Goal: Information Seeking & Learning: Learn about a topic

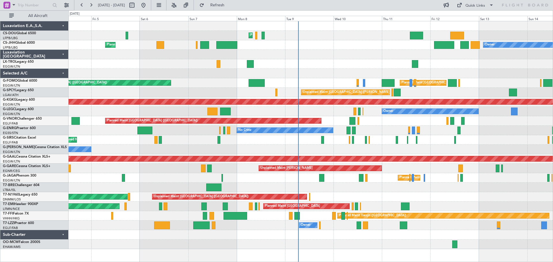
click at [283, 238] on div at bounding box center [311, 235] width 484 height 10
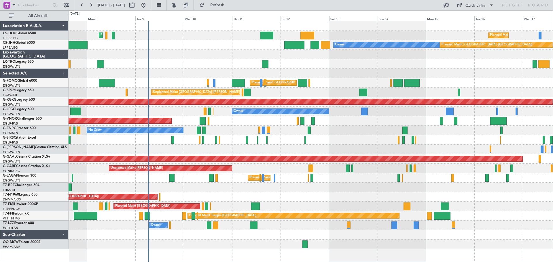
click at [341, 138] on div "Planned Maint Paris (Le Bourget) Planned Maint Paris (Le Bourget) Planned Maint…" at bounding box center [311, 135] width 484 height 228
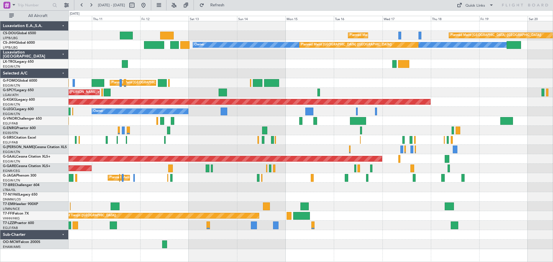
click at [160, 54] on div at bounding box center [311, 55] width 484 height 10
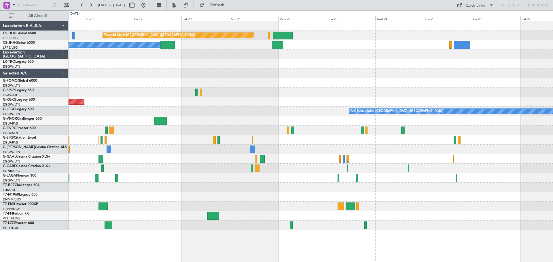
click at [201, 65] on div at bounding box center [311, 64] width 484 height 10
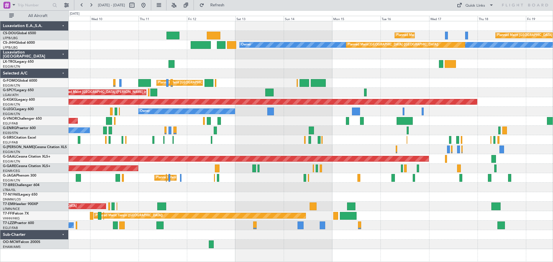
click at [308, 74] on div at bounding box center [311, 74] width 484 height 10
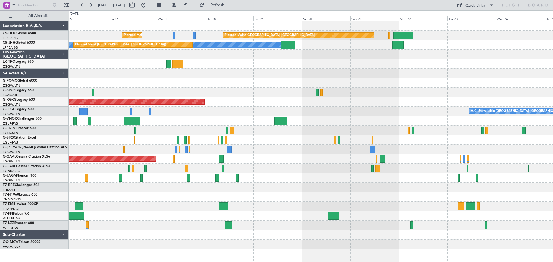
click at [194, 121] on div at bounding box center [311, 121] width 484 height 10
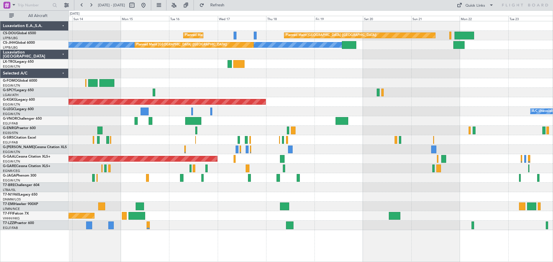
click at [360, 110] on div "A/C Unavailable [GEOGRAPHIC_DATA] ([GEOGRAPHIC_DATA]) Owner" at bounding box center [311, 112] width 484 height 10
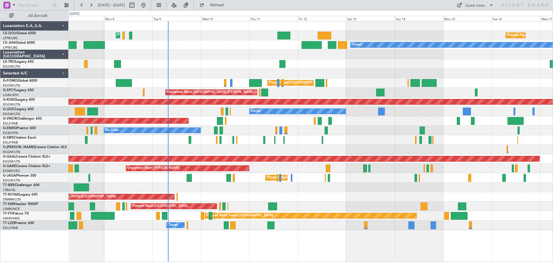
click at [460, 63] on div at bounding box center [311, 64] width 484 height 10
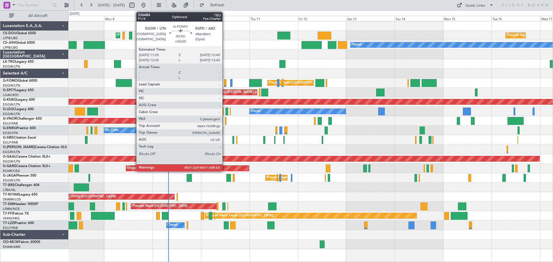
click at [225, 83] on div at bounding box center [225, 83] width 2 height 8
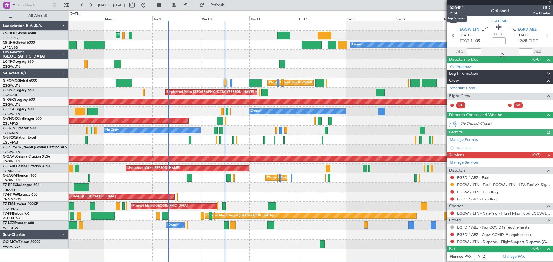
click at [451, 7] on span "536484" at bounding box center [457, 8] width 14 height 6
click at [550, 2] on span at bounding box center [550, 2] width 6 height 5
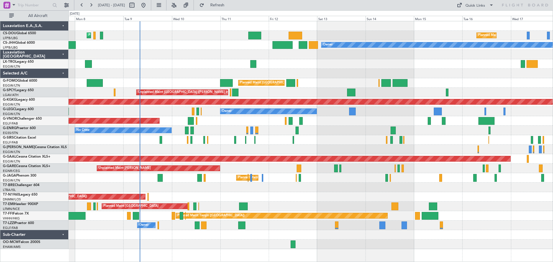
click at [380, 64] on div at bounding box center [311, 64] width 484 height 10
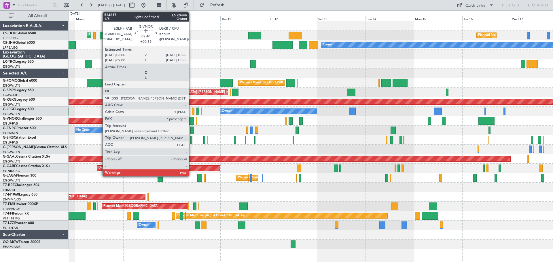
click at [191, 122] on div at bounding box center [191, 121] width 6 height 8
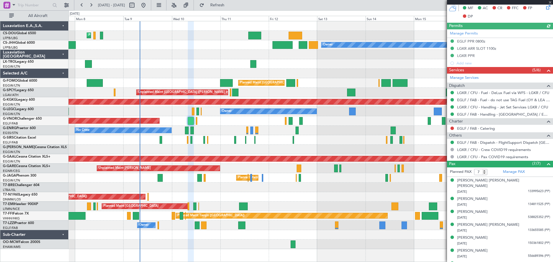
scroll to position [153, 0]
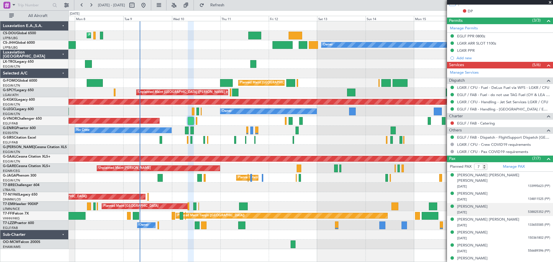
click at [532, 210] on span "538825352 (PP)" at bounding box center [539, 212] width 22 height 5
click at [545, 217] on img at bounding box center [547, 219] width 5 height 5
click at [530, 249] on span "556689396 (PP)" at bounding box center [539, 251] width 22 height 5
click at [545, 255] on img at bounding box center [547, 257] width 5 height 5
click at [549, 1] on span at bounding box center [550, 2] width 6 height 5
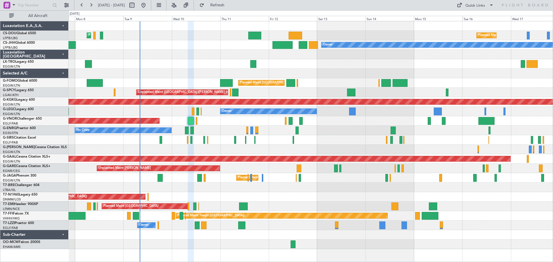
type input "0"
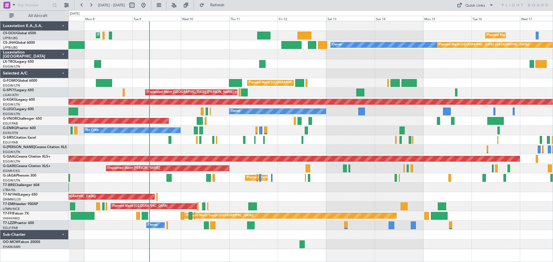
click at [352, 82] on div "Planned Maint [GEOGRAPHIC_DATA] ([GEOGRAPHIC_DATA]) Planned Maint [GEOGRAPHIC_D…" at bounding box center [311, 135] width 484 height 228
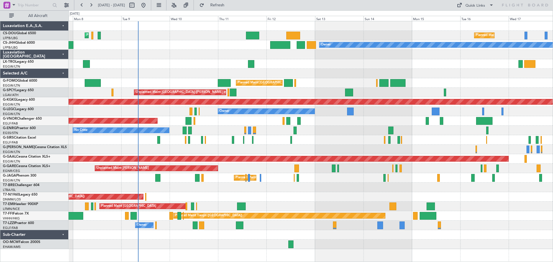
click at [436, 67] on div at bounding box center [311, 64] width 484 height 10
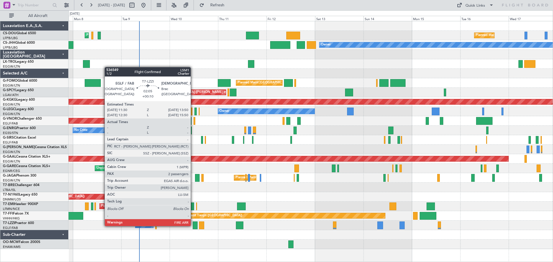
click at [193, 226] on div at bounding box center [195, 226] width 5 height 8
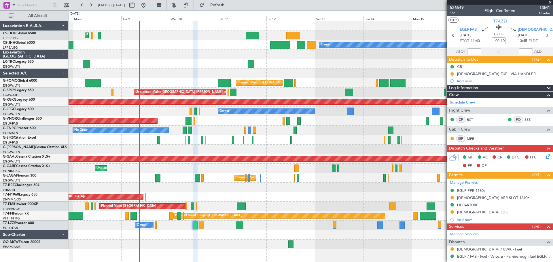
click at [550, 2] on span at bounding box center [550, 2] width 6 height 5
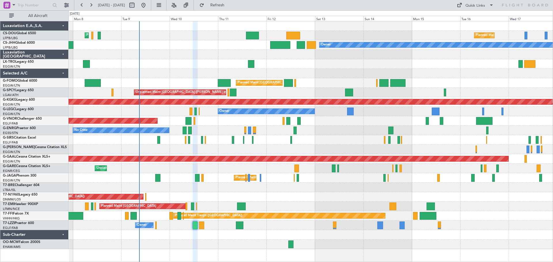
type input "0"
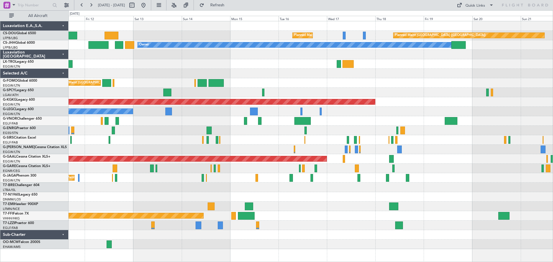
click at [320, 129] on div "No Crew" at bounding box center [311, 131] width 484 height 10
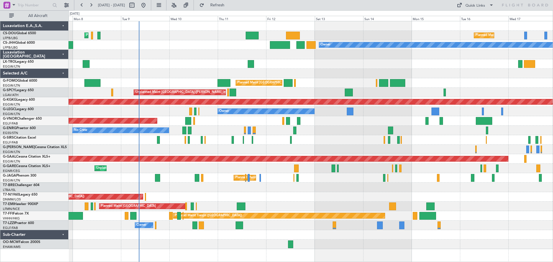
click at [358, 124] on div "Planned Maint [GEOGRAPHIC_DATA] ([GEOGRAPHIC_DATA]) Planned Maint [GEOGRAPHIC_D…" at bounding box center [311, 135] width 484 height 228
click at [244, 145] on div at bounding box center [311, 150] width 484 height 10
click at [194, 164] on div "Unplanned Maint [PERSON_NAME]" at bounding box center [311, 169] width 484 height 10
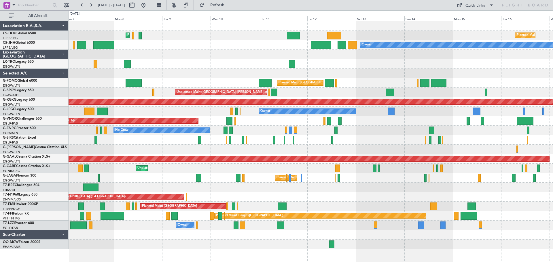
click at [383, 129] on div "No Crew" at bounding box center [311, 131] width 484 height 10
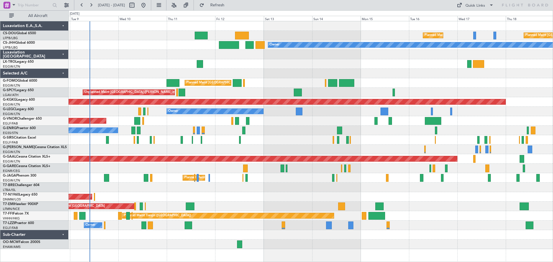
click at [399, 78] on div "Planned Maint [GEOGRAPHIC_DATA] ([GEOGRAPHIC_DATA]) Planned Maint [GEOGRAPHIC_D…" at bounding box center [311, 135] width 484 height 228
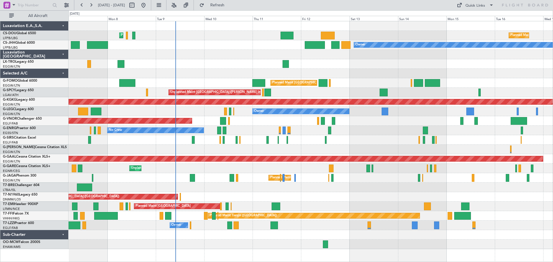
click at [370, 76] on div at bounding box center [311, 74] width 484 height 10
click at [90, 5] on button at bounding box center [90, 5] width 9 height 9
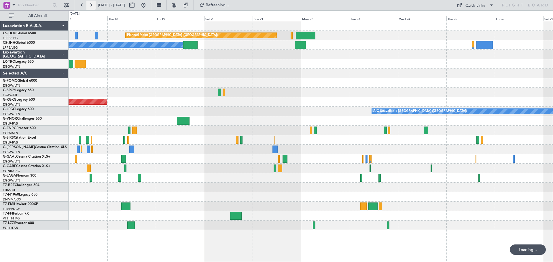
click at [90, 5] on button at bounding box center [90, 5] width 9 height 9
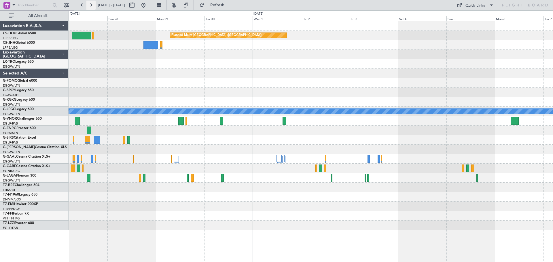
click at [90, 5] on button at bounding box center [90, 5] width 9 height 9
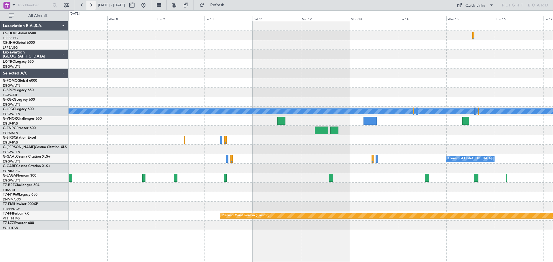
click at [90, 5] on button at bounding box center [90, 5] width 9 height 9
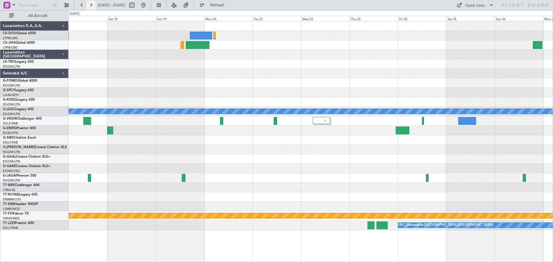
click at [90, 5] on button at bounding box center [90, 5] width 9 height 9
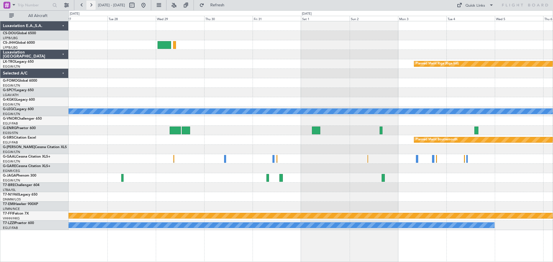
click at [90, 5] on button at bounding box center [90, 5] width 9 height 9
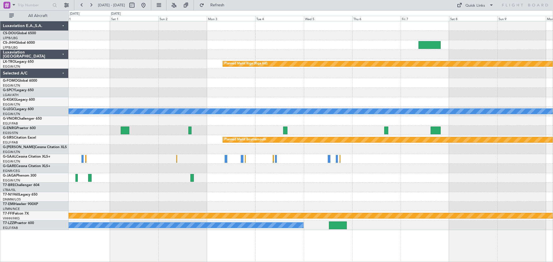
click at [371, 104] on div "Planned Maint Riga (Riga Intl) A/C Unavailable London (Luton) Planned Maint Bou…" at bounding box center [311, 125] width 484 height 209
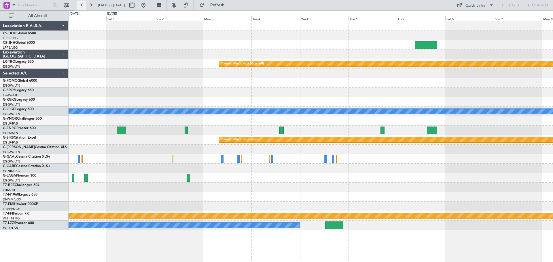
click at [82, 6] on button at bounding box center [81, 5] width 9 height 9
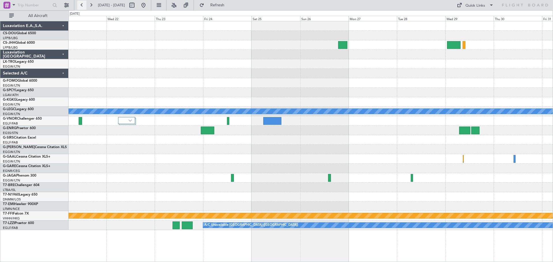
click at [82, 6] on button at bounding box center [81, 5] width 9 height 9
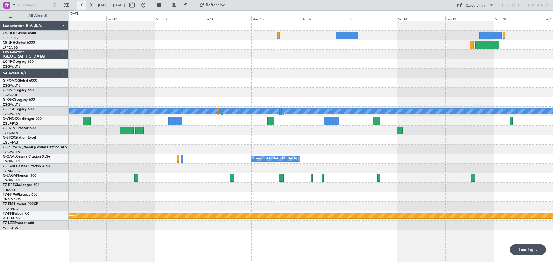
click at [82, 6] on button at bounding box center [81, 5] width 9 height 9
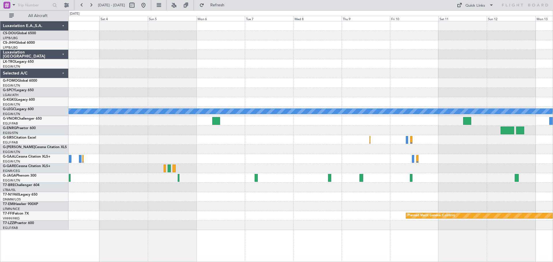
click at [429, 39] on div "Planned Maint [GEOGRAPHIC_DATA] ([GEOGRAPHIC_DATA])" at bounding box center [311, 36] width 484 height 10
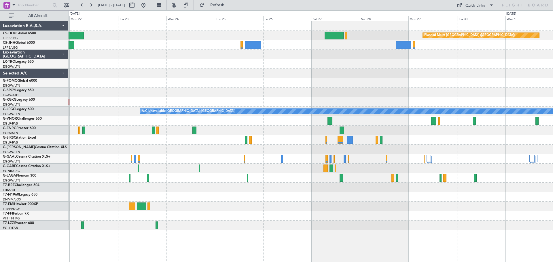
click at [438, 73] on div "Planned Maint Paris (Le Bourget) Planned Maint Paris (Le Bourget) Owner AOG Mai…" at bounding box center [311, 125] width 484 height 209
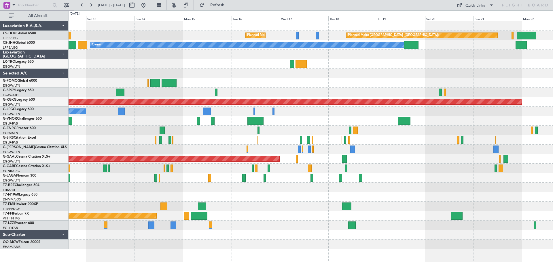
click at [263, 74] on div "Planned Maint Paris (Le Bourget) Planned Maint Paris (Le Bourget) Planned Maint…" at bounding box center [311, 135] width 484 height 228
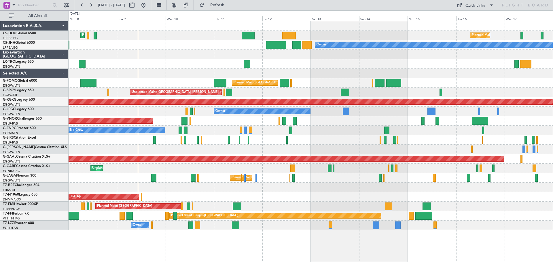
click at [434, 78] on div at bounding box center [311, 74] width 484 height 10
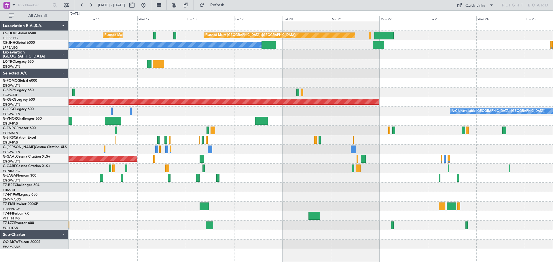
click at [128, 80] on div "Planned Maint Paris (Le Bourget) Planned Maint Paris (Le Bourget) Planned Maint…" at bounding box center [311, 135] width 484 height 228
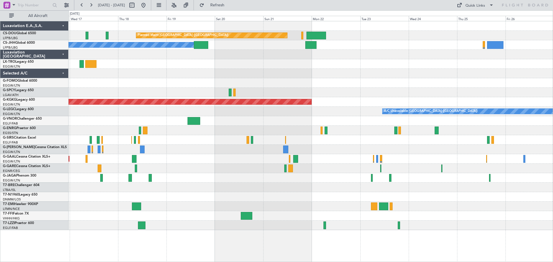
click at [298, 88] on div "Planned Maint Paris (Le Bourget) Planned Maint Paris (Le Bourget) Planned Maint…" at bounding box center [311, 125] width 484 height 209
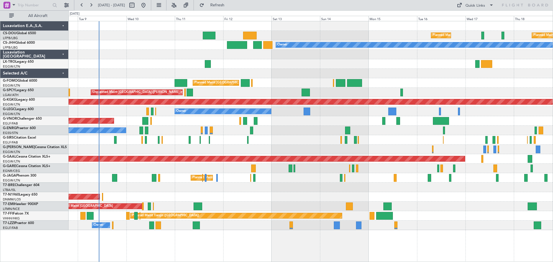
click at [517, 74] on div "Planned Maint Paris (Le Bourget) Planned Maint Paris (Le Bourget) Planned Maint…" at bounding box center [311, 125] width 484 height 209
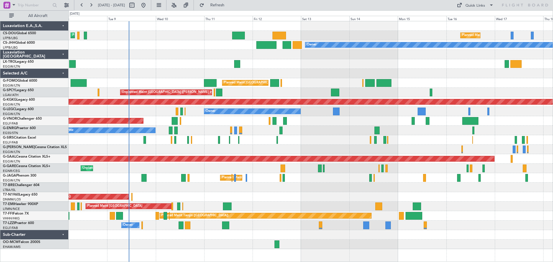
click at [294, 66] on div at bounding box center [311, 64] width 484 height 10
click at [229, 5] on span "Refresh" at bounding box center [217, 5] width 24 height 4
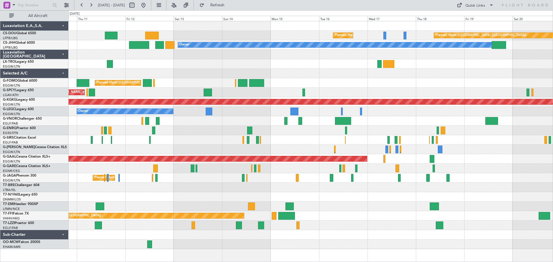
click at [341, 200] on div "Planned Maint Paris (Le Bourget) Planned Maint Paris (Le Bourget) Planned Maint…" at bounding box center [311, 135] width 484 height 228
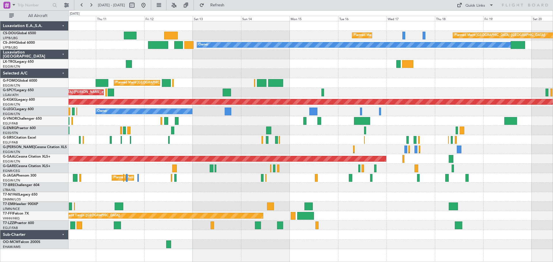
click at [368, 79] on div "Planned Maint [GEOGRAPHIC_DATA] ([GEOGRAPHIC_DATA])" at bounding box center [311, 83] width 484 height 10
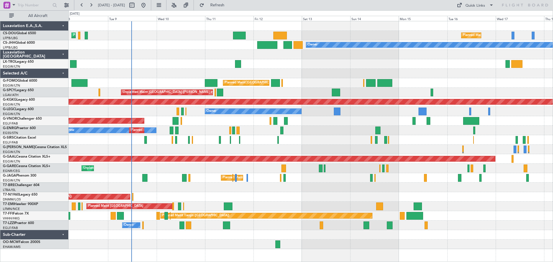
click at [335, 120] on div "Planned Maint Paris (Le Bourget) Planned Maint Paris (Le Bourget) Planned Maint…" at bounding box center [311, 135] width 484 height 228
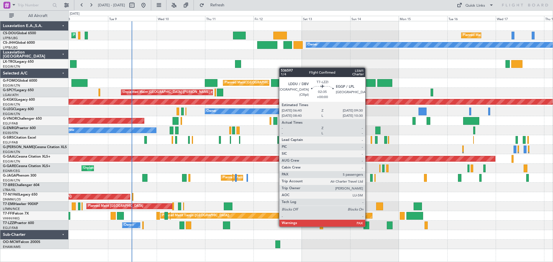
click at [368, 226] on div at bounding box center [366, 226] width 6 height 8
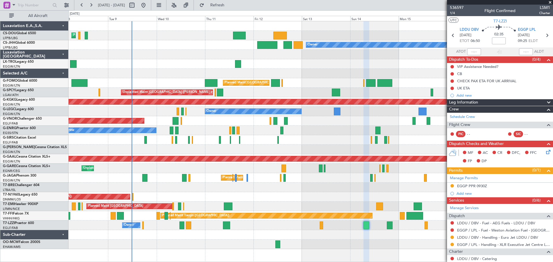
scroll to position [59, 0]
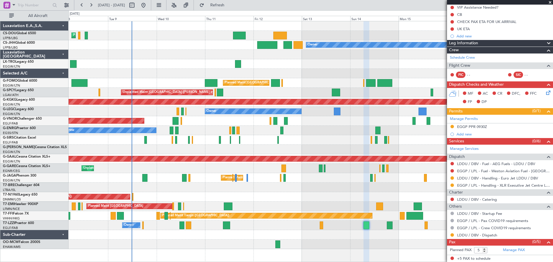
click at [551, 3] on span at bounding box center [550, 2] width 6 height 5
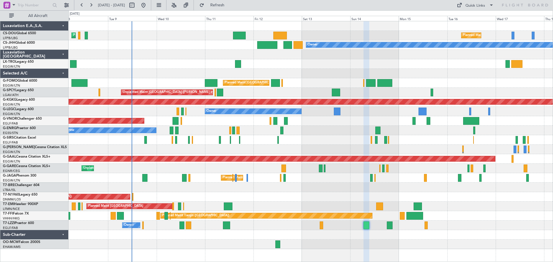
type input "0"
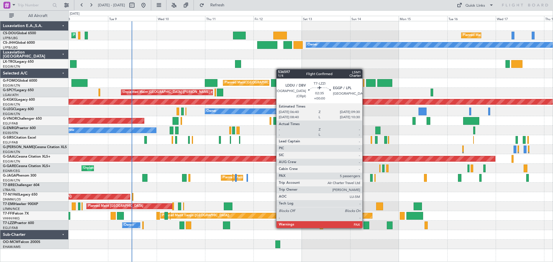
click at [365, 228] on div at bounding box center [366, 226] width 6 height 8
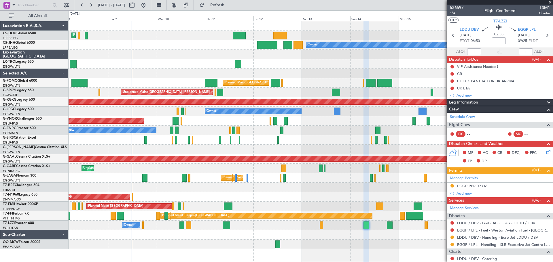
click at [550, 3] on span at bounding box center [550, 2] width 6 height 5
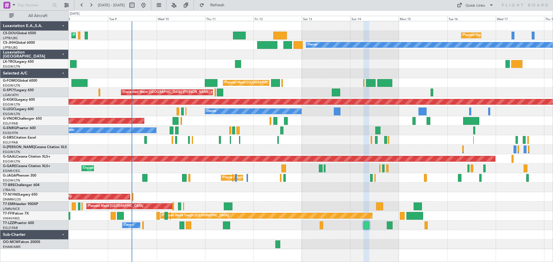
type input "0"
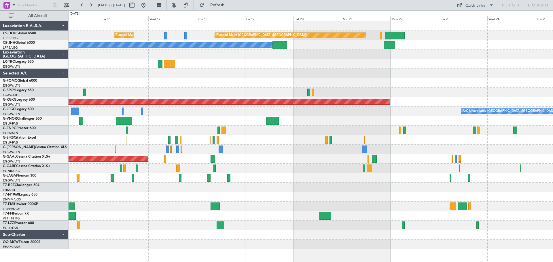
click at [102, 51] on div "Planned Maint [GEOGRAPHIC_DATA] ([GEOGRAPHIC_DATA]) Planned Maint [GEOGRAPHIC_D…" at bounding box center [311, 135] width 484 height 228
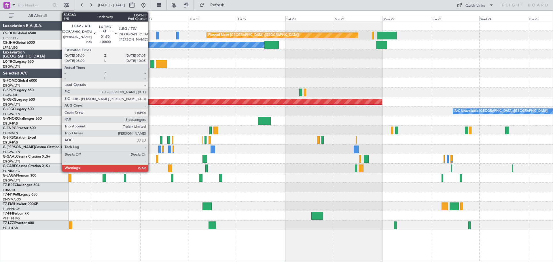
click at [151, 65] on div at bounding box center [152, 64] width 4 height 8
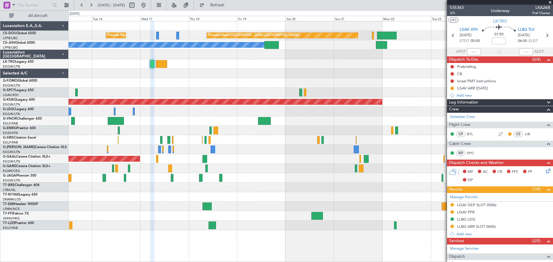
click at [549, 2] on span at bounding box center [550, 2] width 6 height 5
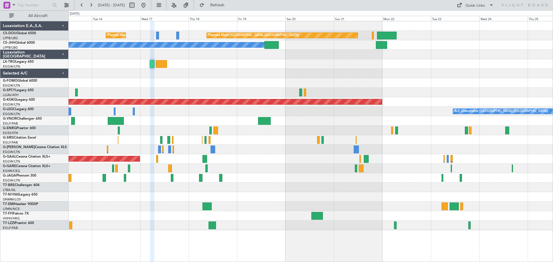
type input "0"
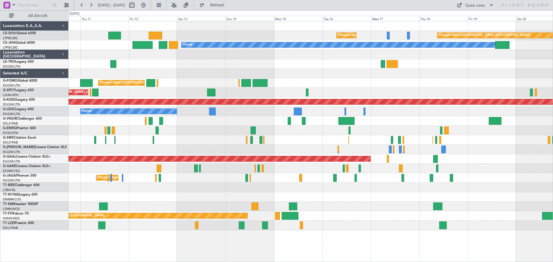
click at [458, 78] on div at bounding box center [311, 74] width 484 height 10
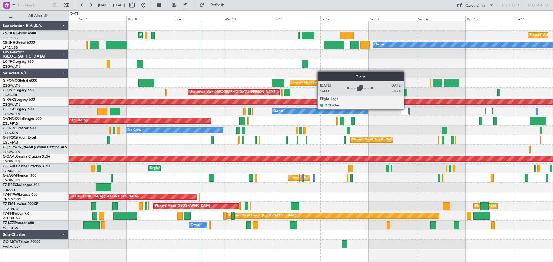
click at [406, 109] on div at bounding box center [405, 111] width 8 height 7
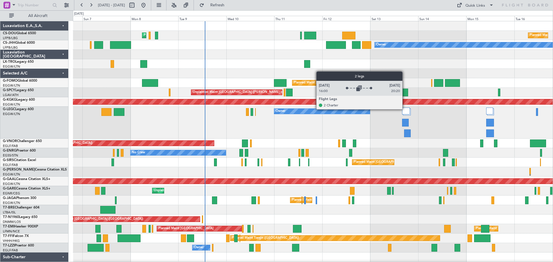
click at [405, 109] on div at bounding box center [406, 111] width 8 height 7
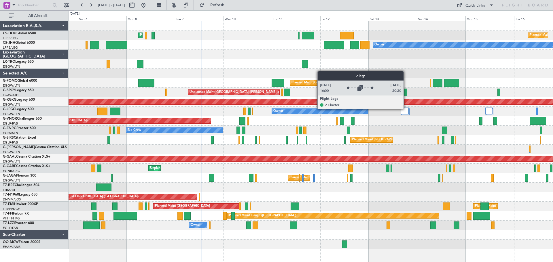
click at [406, 109] on div at bounding box center [405, 111] width 8 height 7
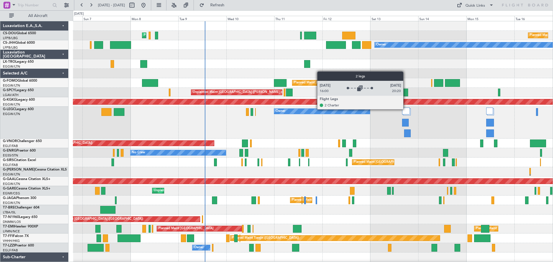
click at [406, 109] on div at bounding box center [406, 111] width 8 height 7
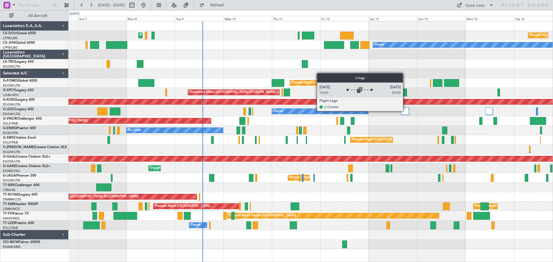
click at [405, 111] on div at bounding box center [405, 111] width 8 height 7
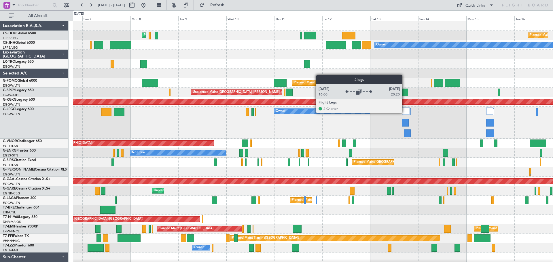
click at [405, 113] on div at bounding box center [406, 111] width 8 height 7
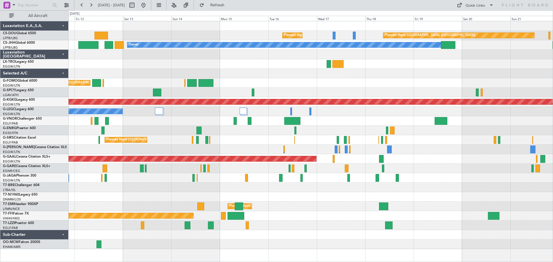
click at [223, 69] on div "Planned Maint [GEOGRAPHIC_DATA] ([GEOGRAPHIC_DATA]) Planned Maint [GEOGRAPHIC_D…" at bounding box center [311, 135] width 484 height 228
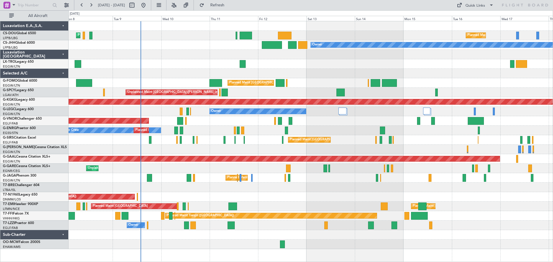
click at [441, 85] on div "Planned Maint [GEOGRAPHIC_DATA] ([GEOGRAPHIC_DATA]) Planned Maint [GEOGRAPHIC_D…" at bounding box center [311, 135] width 484 height 228
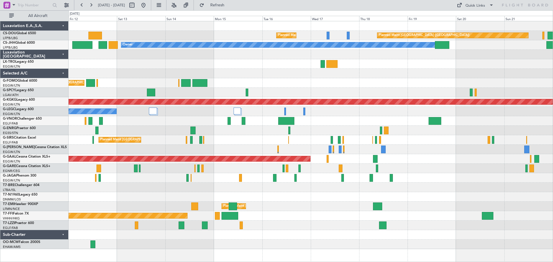
click at [313, 131] on div "No Crew Planned Maint [GEOGRAPHIC_DATA] ([GEOGRAPHIC_DATA])" at bounding box center [311, 131] width 484 height 10
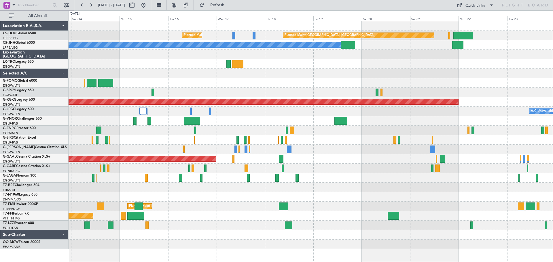
click at [176, 124] on div "Planned Maint [GEOGRAPHIC_DATA] ([GEOGRAPHIC_DATA]) Planned Maint [GEOGRAPHIC_D…" at bounding box center [311, 135] width 484 height 228
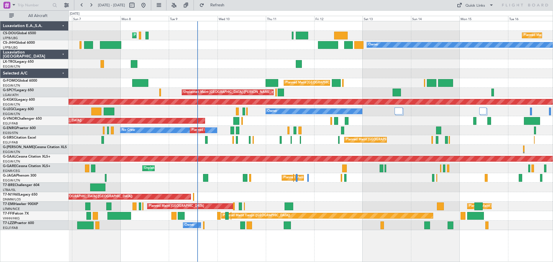
click at [447, 127] on div "No Crew Planned Maint [GEOGRAPHIC_DATA] ([GEOGRAPHIC_DATA])" at bounding box center [311, 131] width 484 height 10
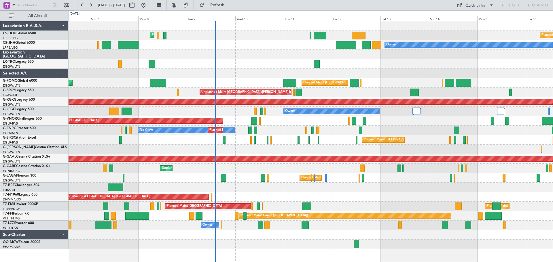
click at [242, 70] on div at bounding box center [311, 74] width 484 height 10
click at [229, 5] on span "Refresh" at bounding box center [217, 5] width 24 height 4
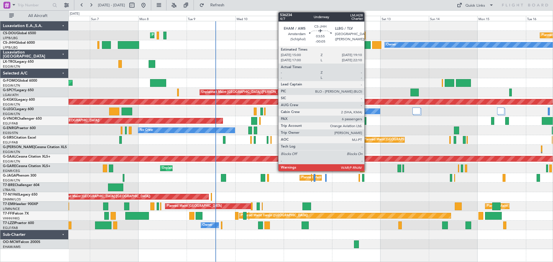
click at [367, 45] on div at bounding box center [366, 45] width 9 height 8
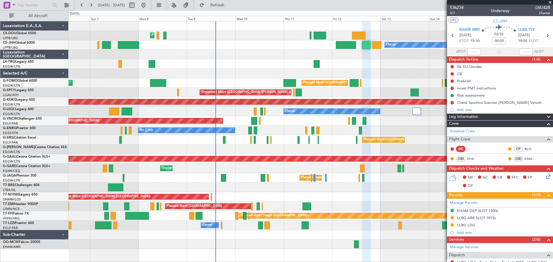
click at [550, 2] on span at bounding box center [550, 2] width 6 height 5
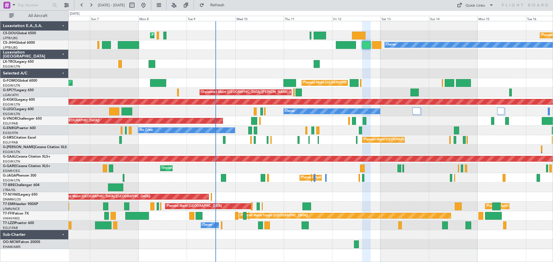
type input "0"
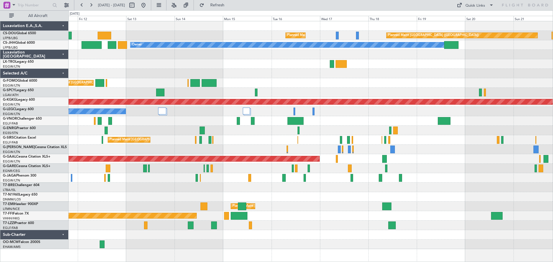
click at [132, 63] on div at bounding box center [311, 64] width 484 height 10
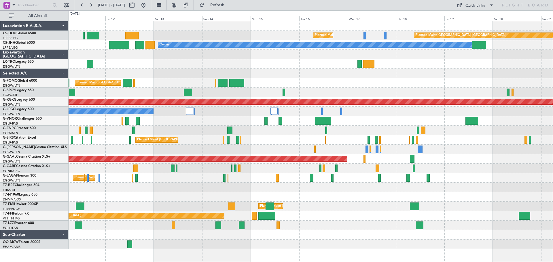
click at [304, 74] on div at bounding box center [311, 74] width 484 height 10
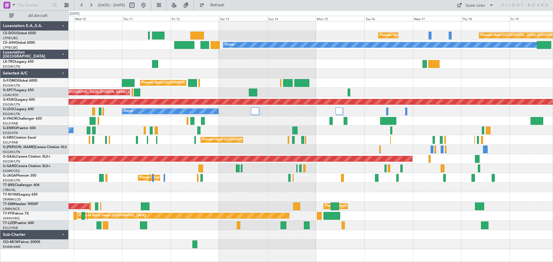
click at [266, 66] on div at bounding box center [311, 64] width 484 height 10
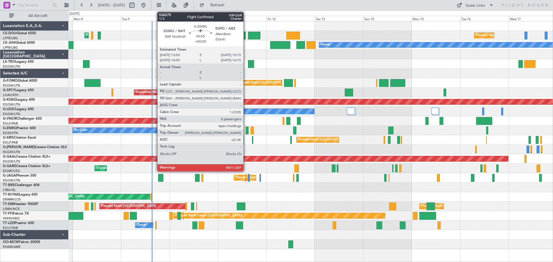
click at [246, 131] on div at bounding box center [247, 131] width 3 height 8
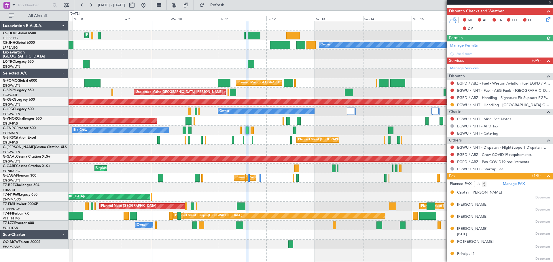
scroll to position [175, 0]
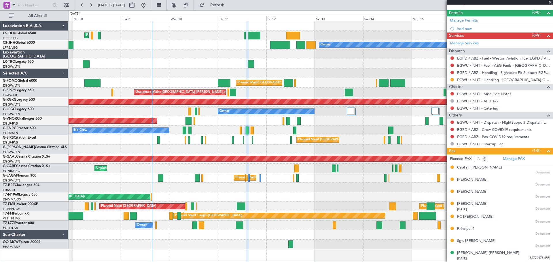
click at [549, 2] on span at bounding box center [550, 2] width 6 height 5
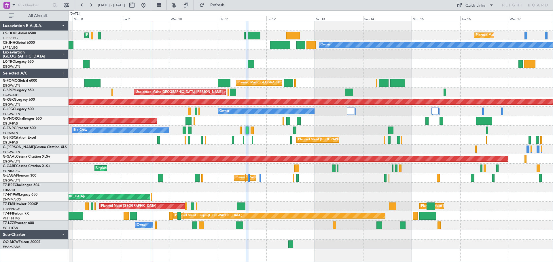
type input "0"
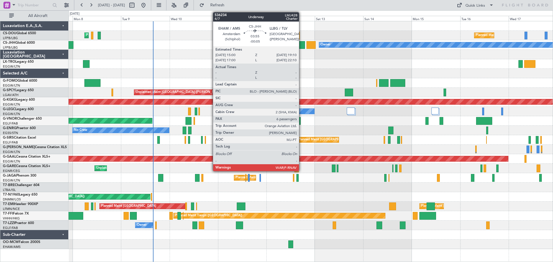
click at [301, 45] on div at bounding box center [300, 45] width 9 height 8
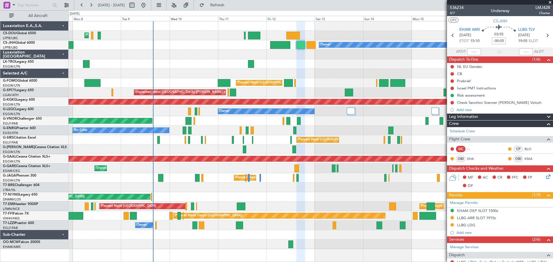
click at [549, 1] on span at bounding box center [550, 2] width 6 height 5
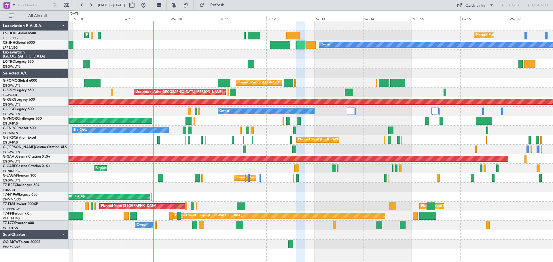
type input "0"
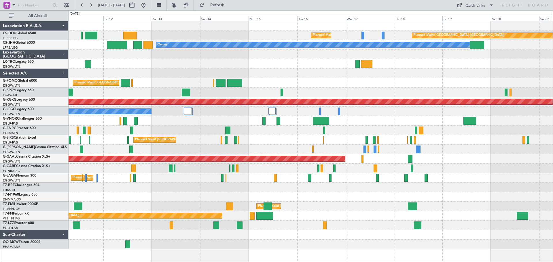
click at [254, 129] on div "Planned Maint London (Stansted) No Crew" at bounding box center [311, 131] width 484 height 10
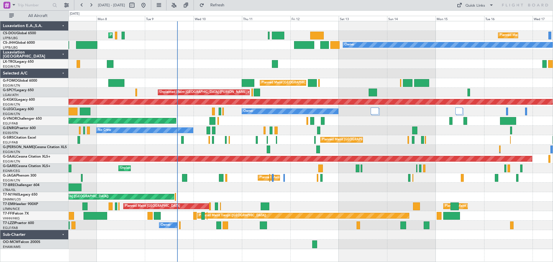
click at [364, 125] on div "Planned Maint [GEOGRAPHIC_DATA] ([GEOGRAPHIC_DATA])" at bounding box center [311, 121] width 484 height 10
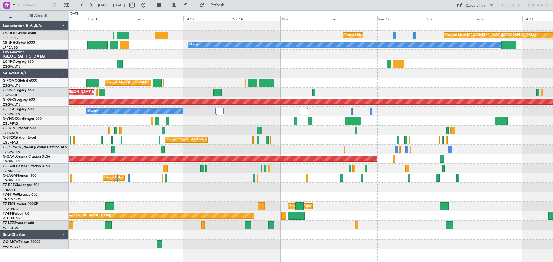
click at [286, 71] on div at bounding box center [311, 74] width 484 height 10
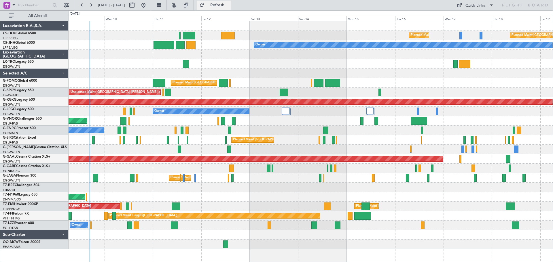
click at [229, 4] on span "Refresh" at bounding box center [217, 5] width 24 height 4
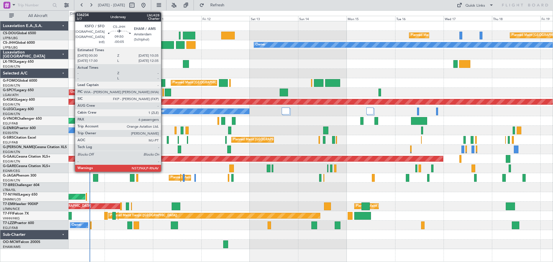
click at [164, 46] on div at bounding box center [163, 45] width 20 height 8
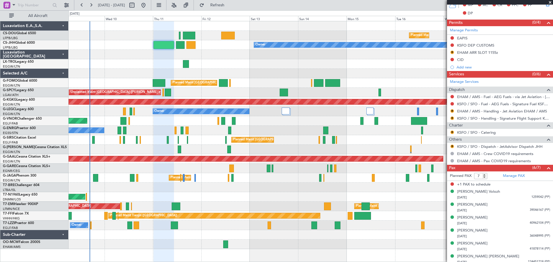
scroll to position [176, 0]
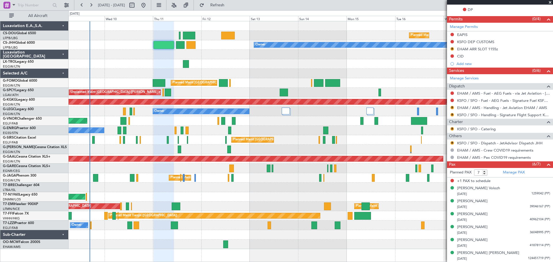
click at [549, 1] on span at bounding box center [550, 2] width 6 height 5
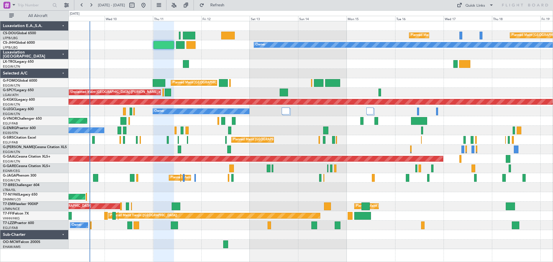
type input "0"
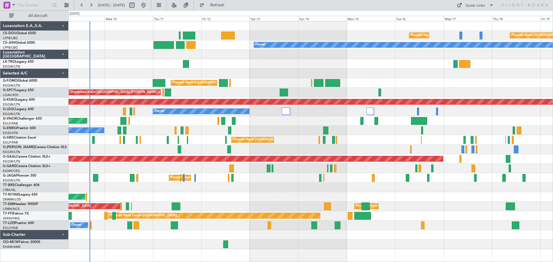
scroll to position [0, 0]
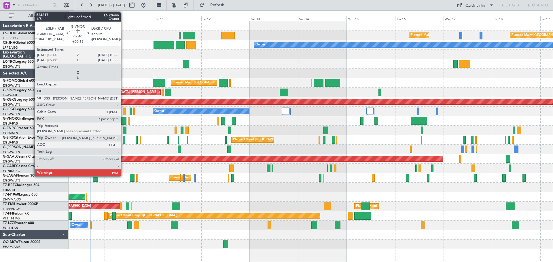
click at [123, 121] on div at bounding box center [123, 121] width 6 height 8
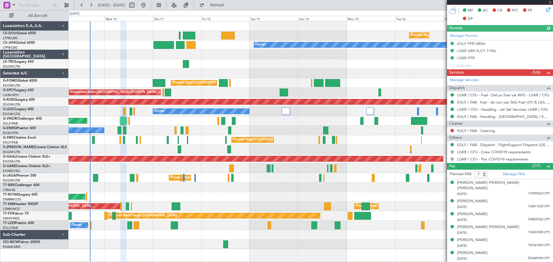
scroll to position [153, 0]
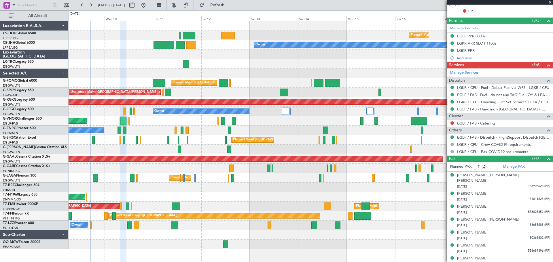
click at [549, 2] on span at bounding box center [550, 2] width 6 height 5
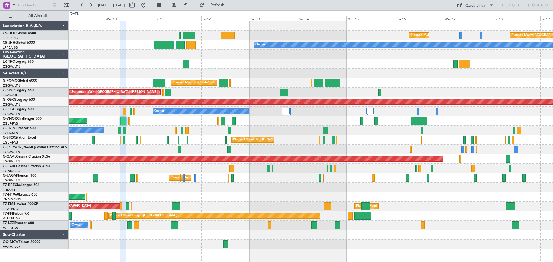
type input "0"
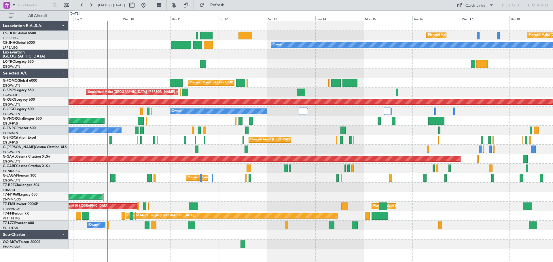
click at [151, 52] on div "Planned Maint Paris (Le Bourget) Planned Maint Paris (Le Bourget) Planned Maint…" at bounding box center [311, 135] width 484 height 228
